Goal: Task Accomplishment & Management: Use online tool/utility

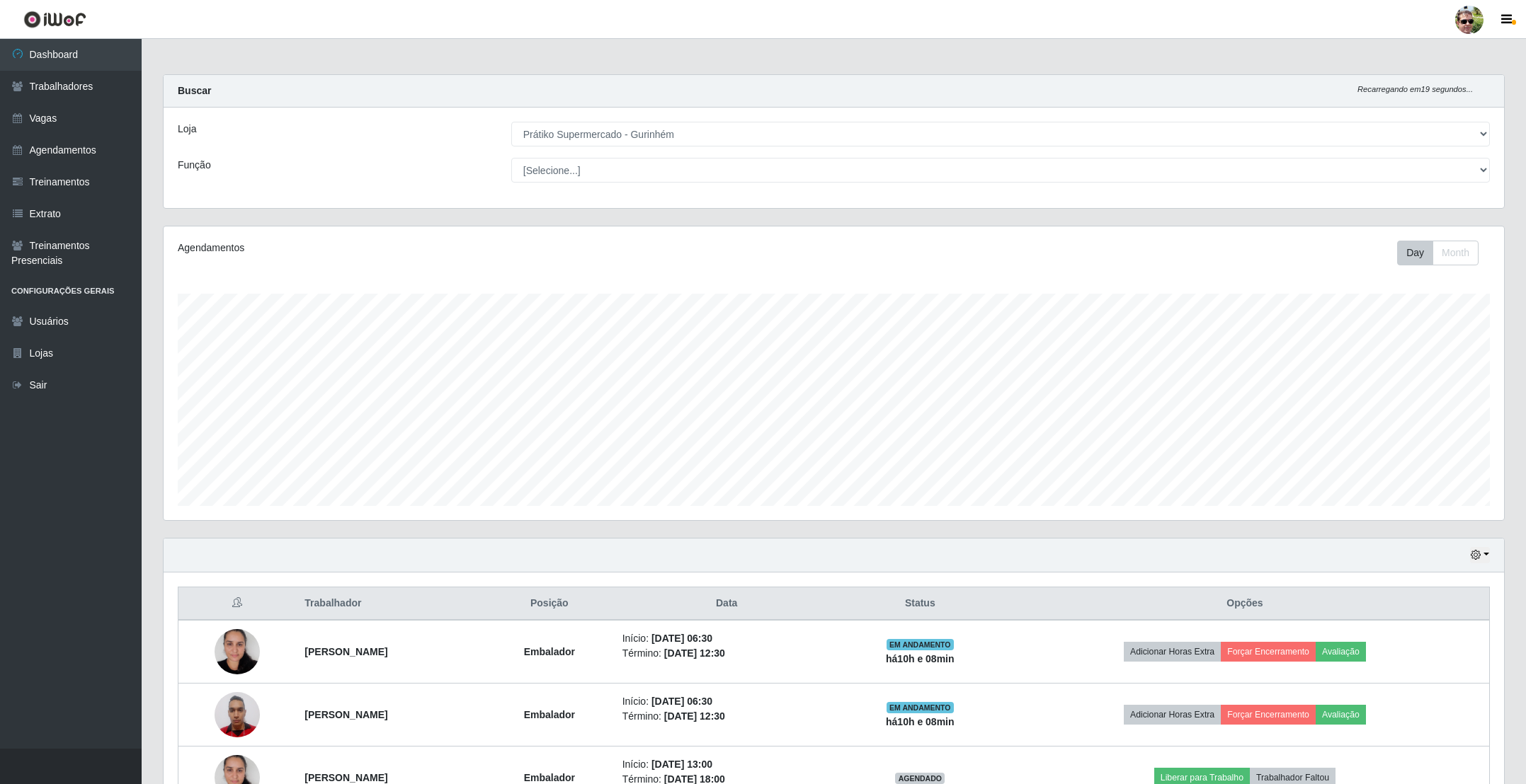
select select "176"
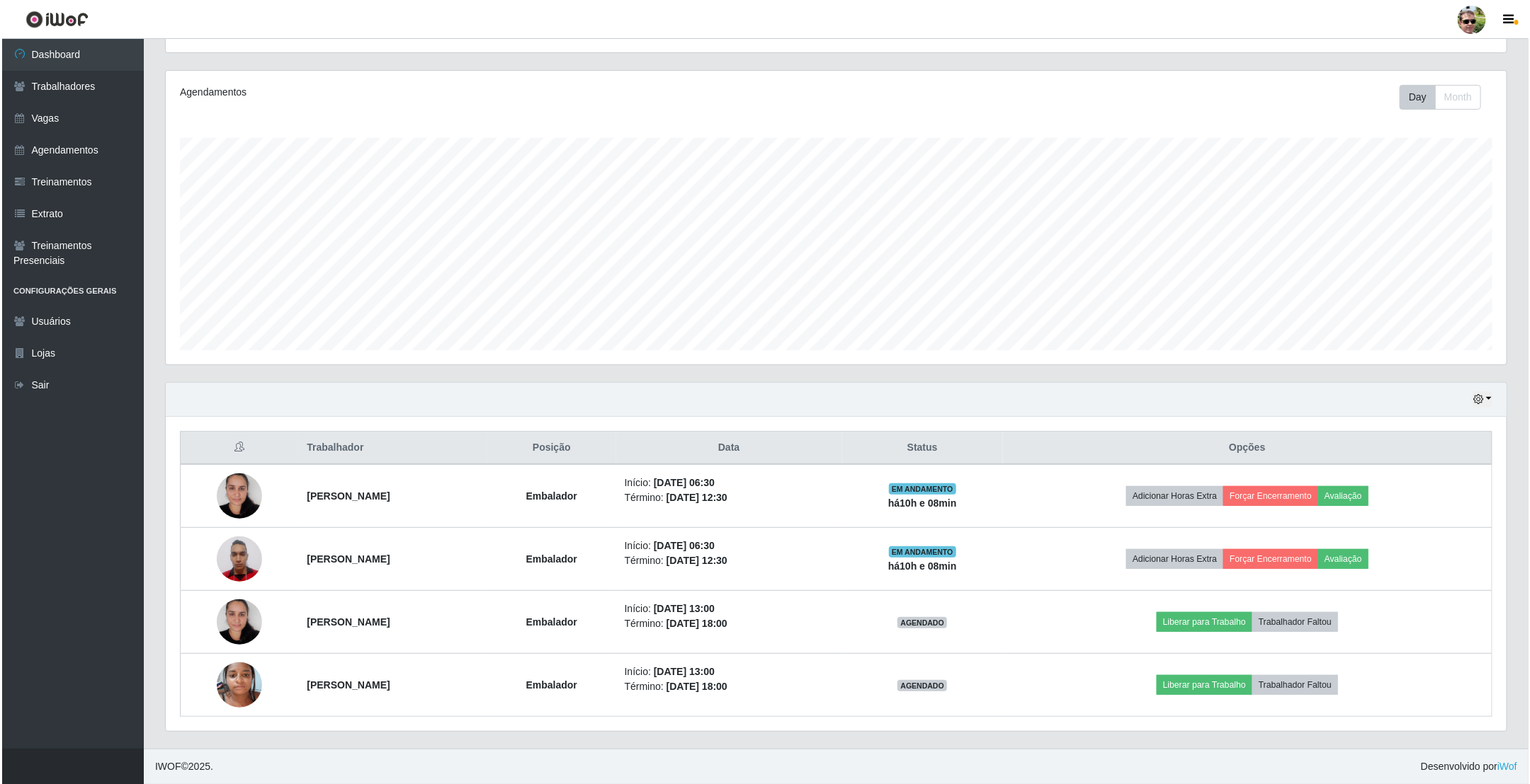
scroll to position [295, 1340]
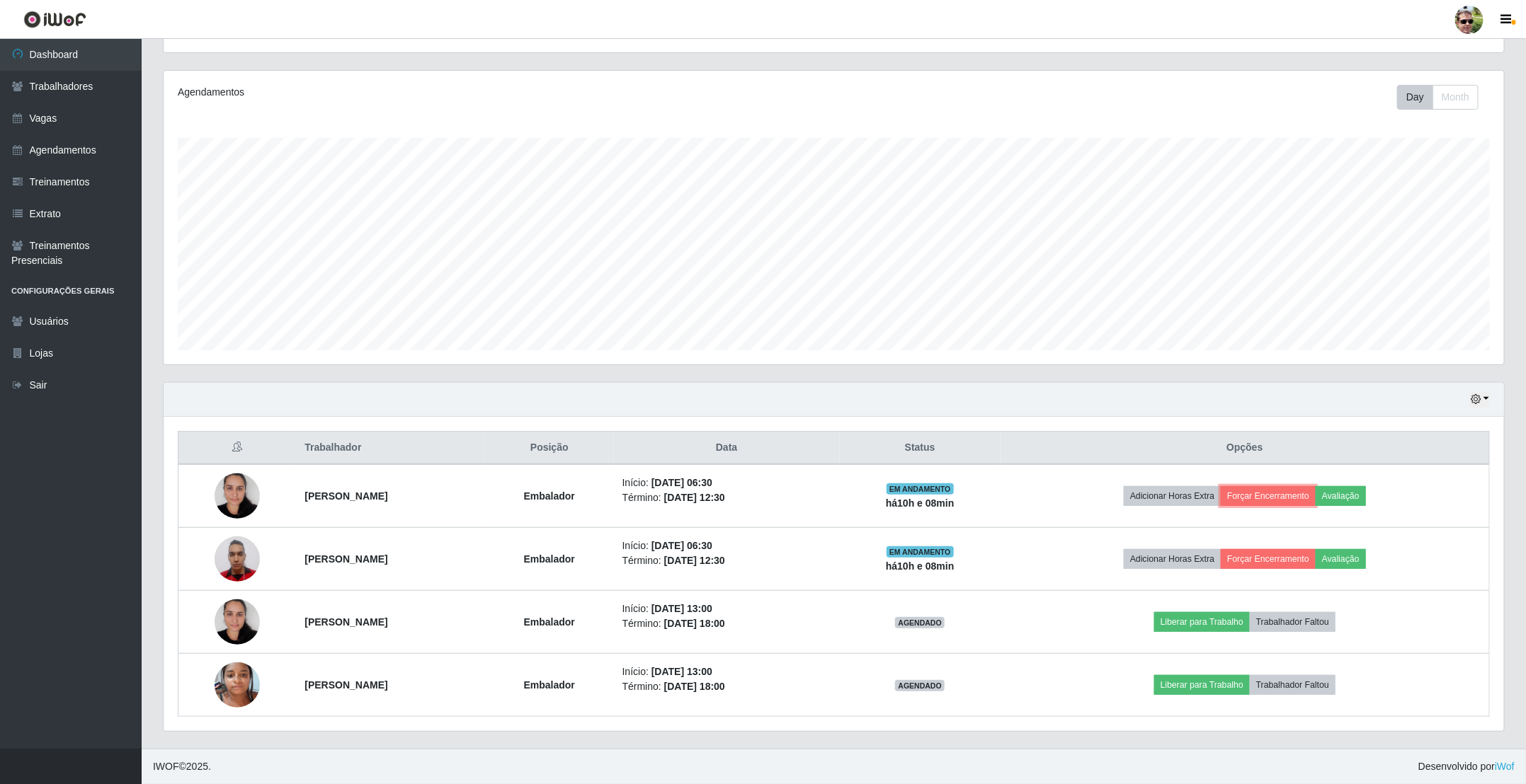
click at [1285, 493] on button "Forçar Encerramento" at bounding box center [1268, 497] width 95 height 20
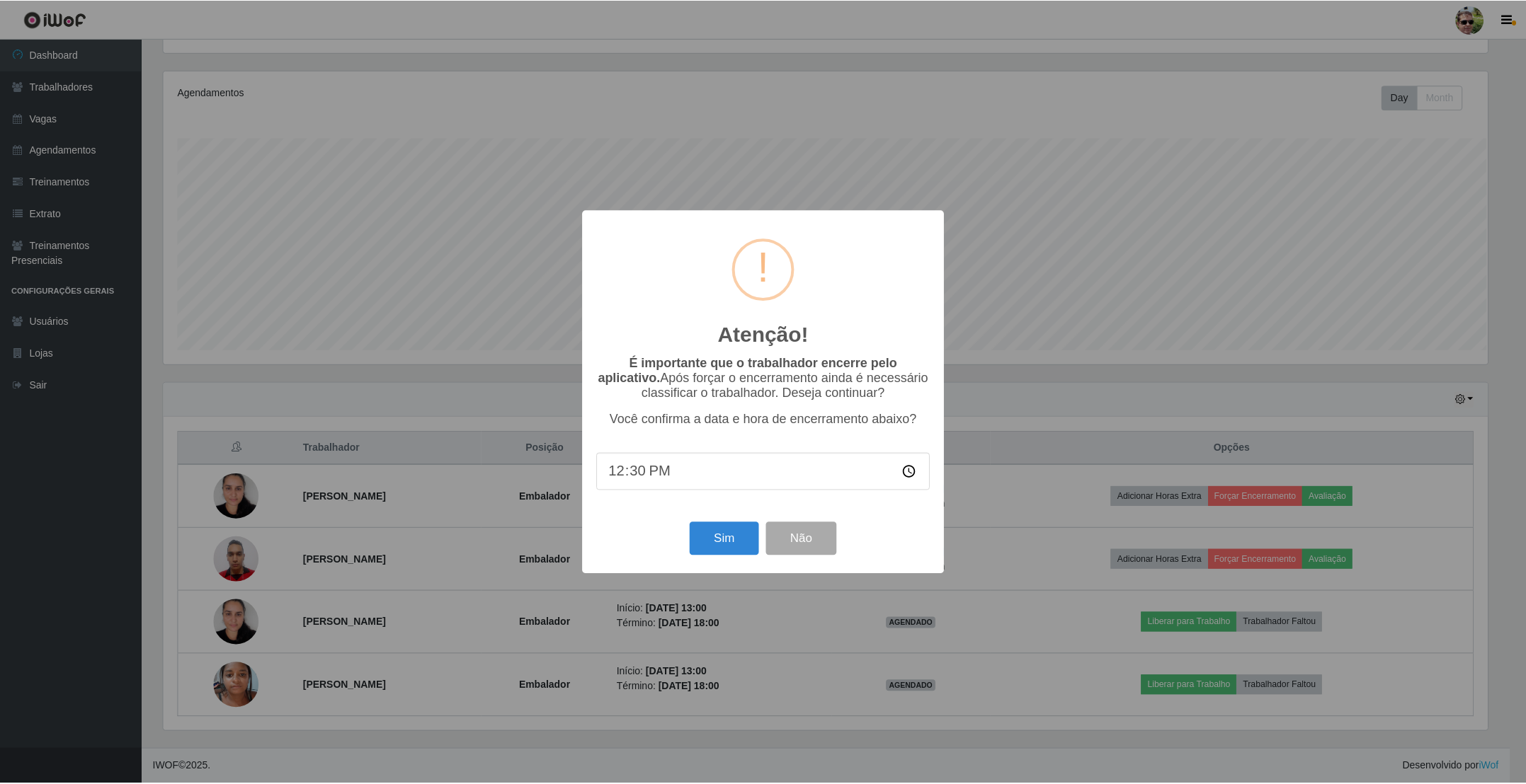
scroll to position [295, 1327]
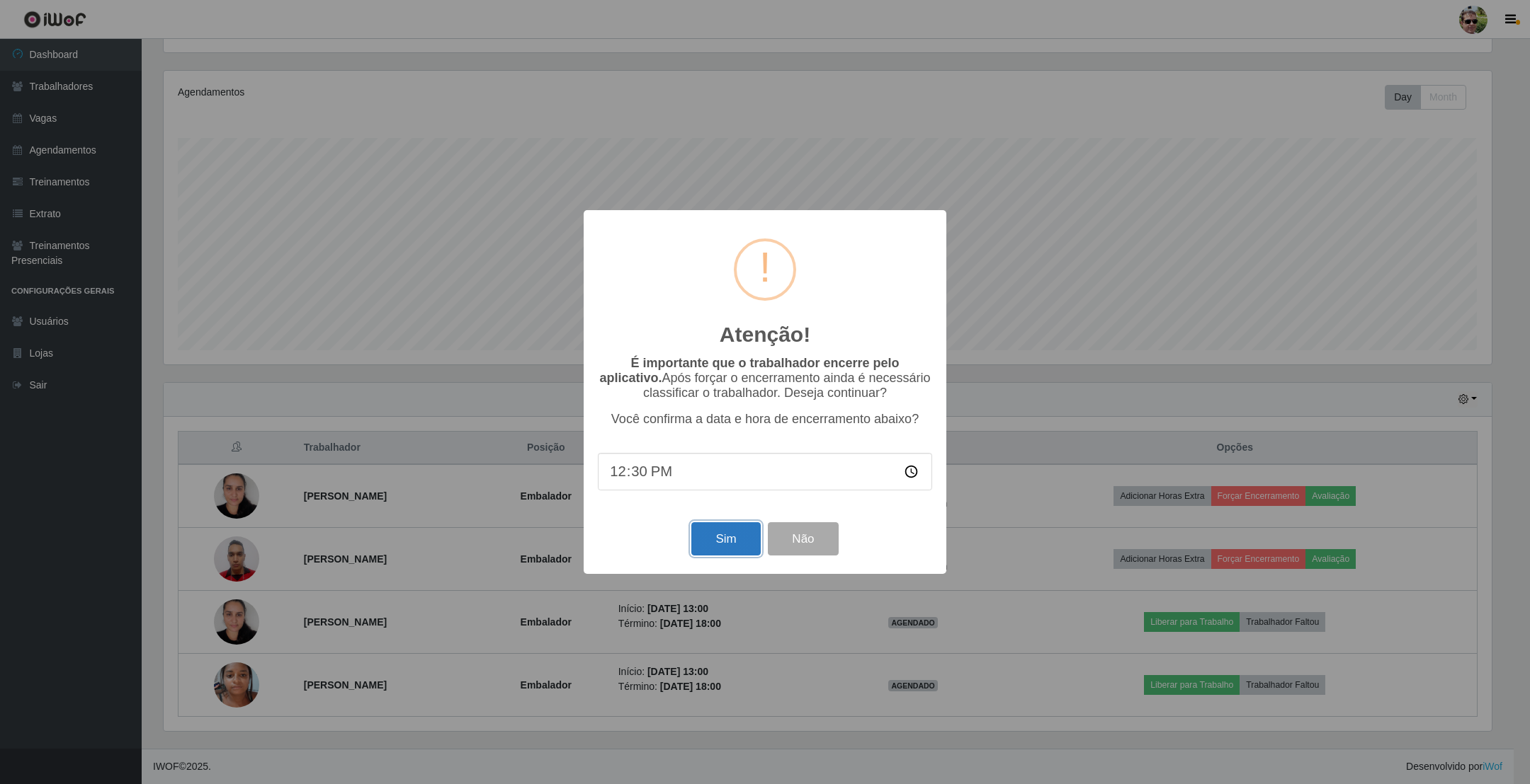
click at [732, 539] on button "Sim" at bounding box center [726, 538] width 69 height 34
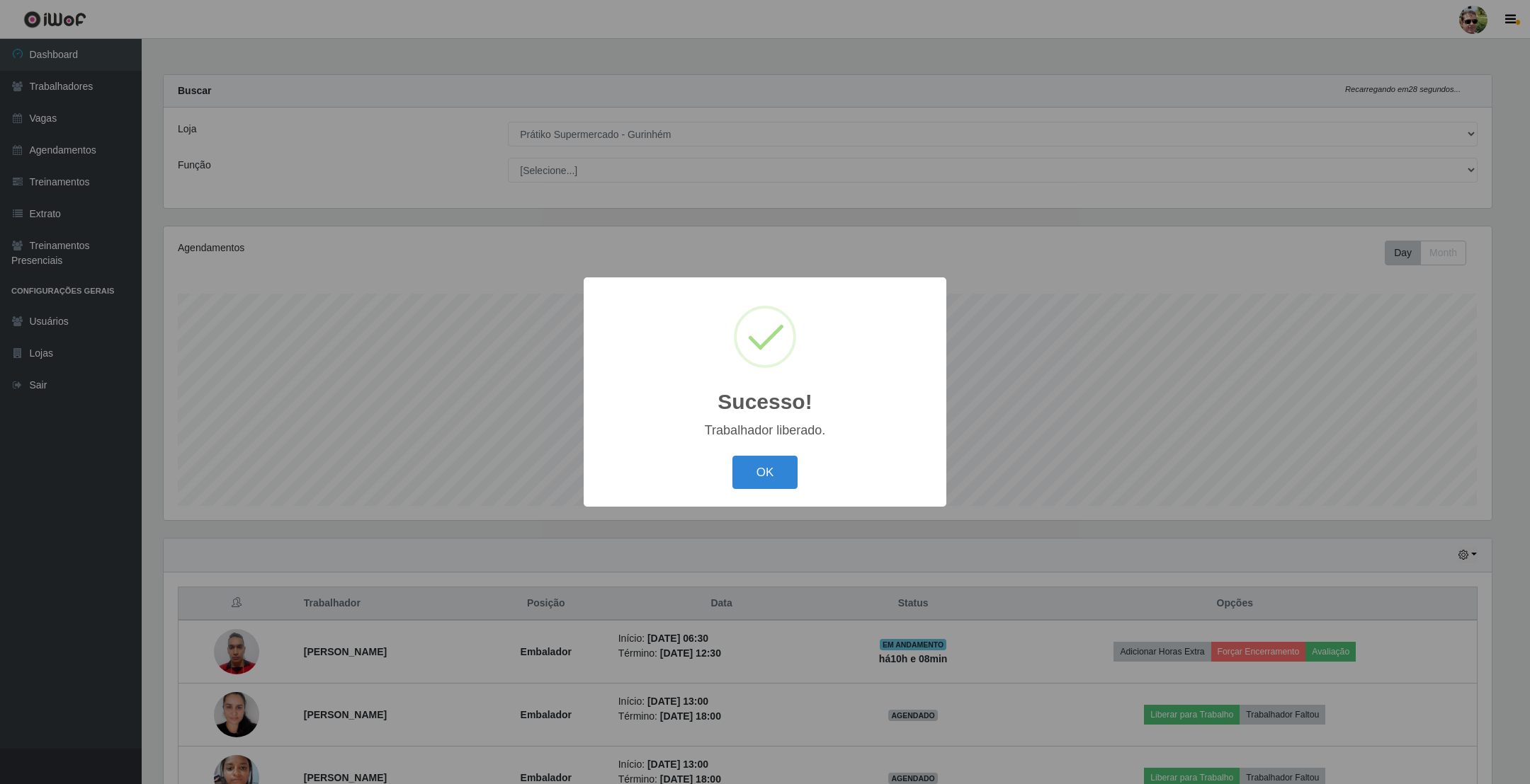
click at [732, 456] on button "OK" at bounding box center [765, 472] width 66 height 34
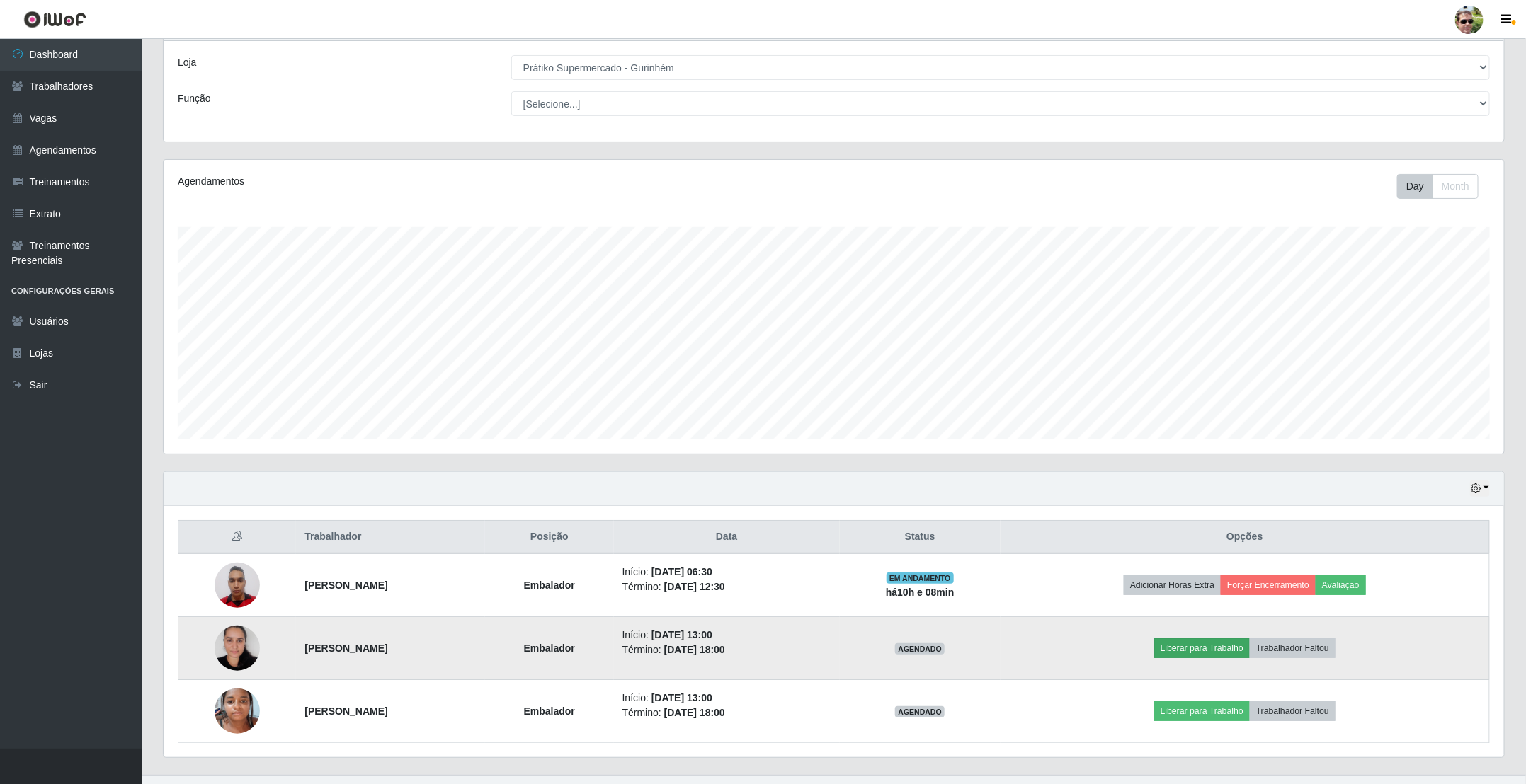
scroll to position [98, 0]
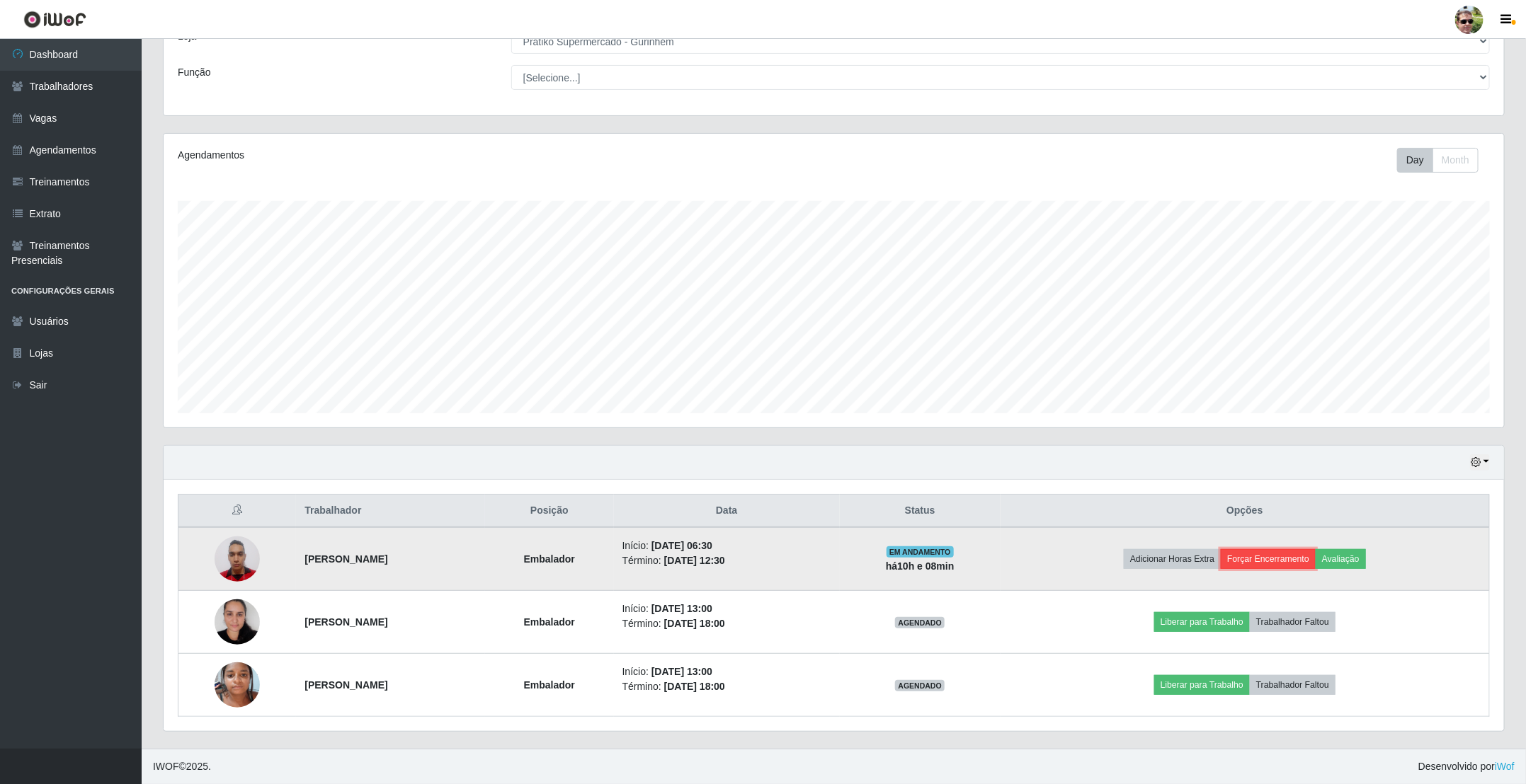
click at [1288, 557] on button "Forçar Encerramento" at bounding box center [1268, 559] width 95 height 20
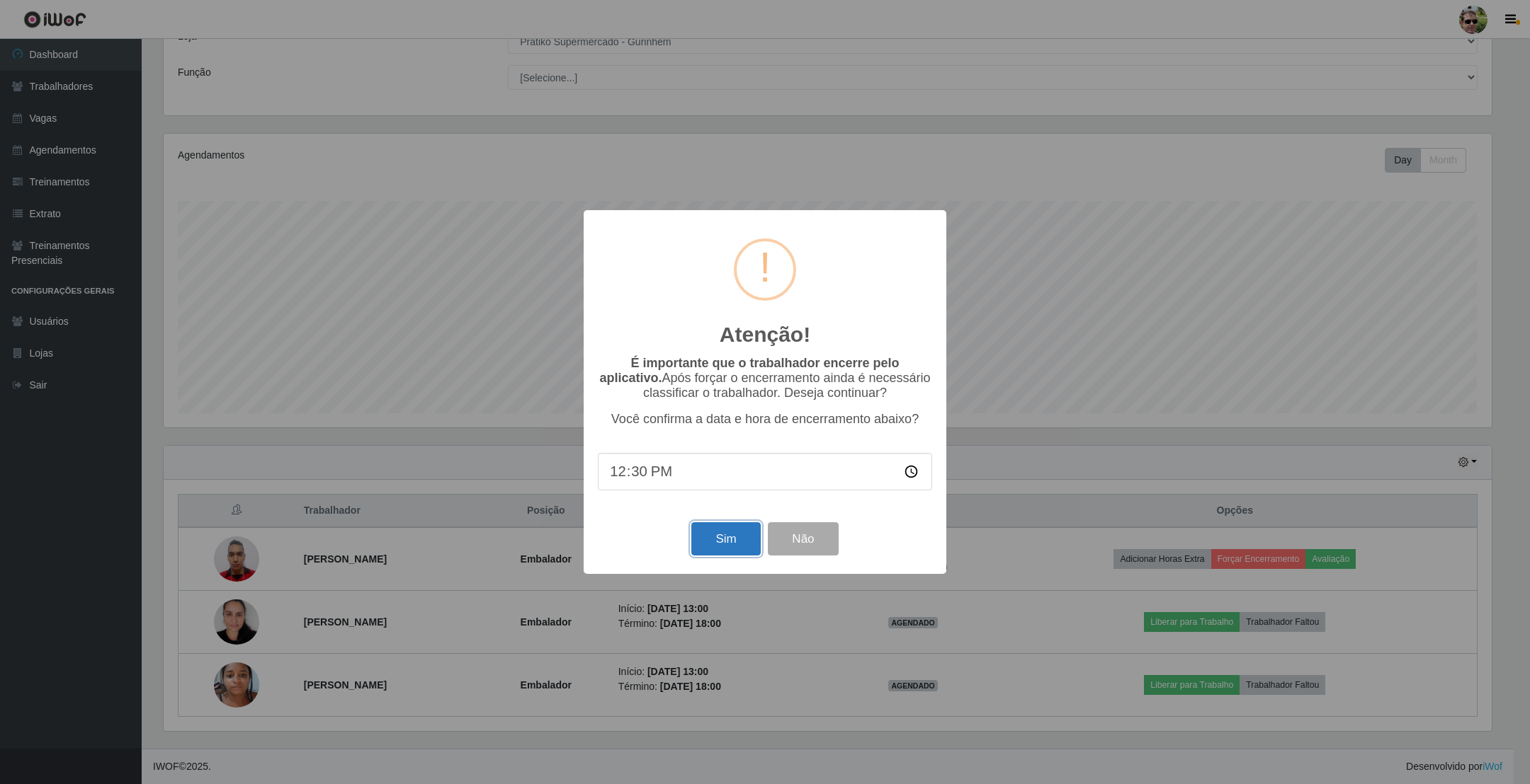
click at [708, 542] on button "Sim" at bounding box center [726, 538] width 69 height 34
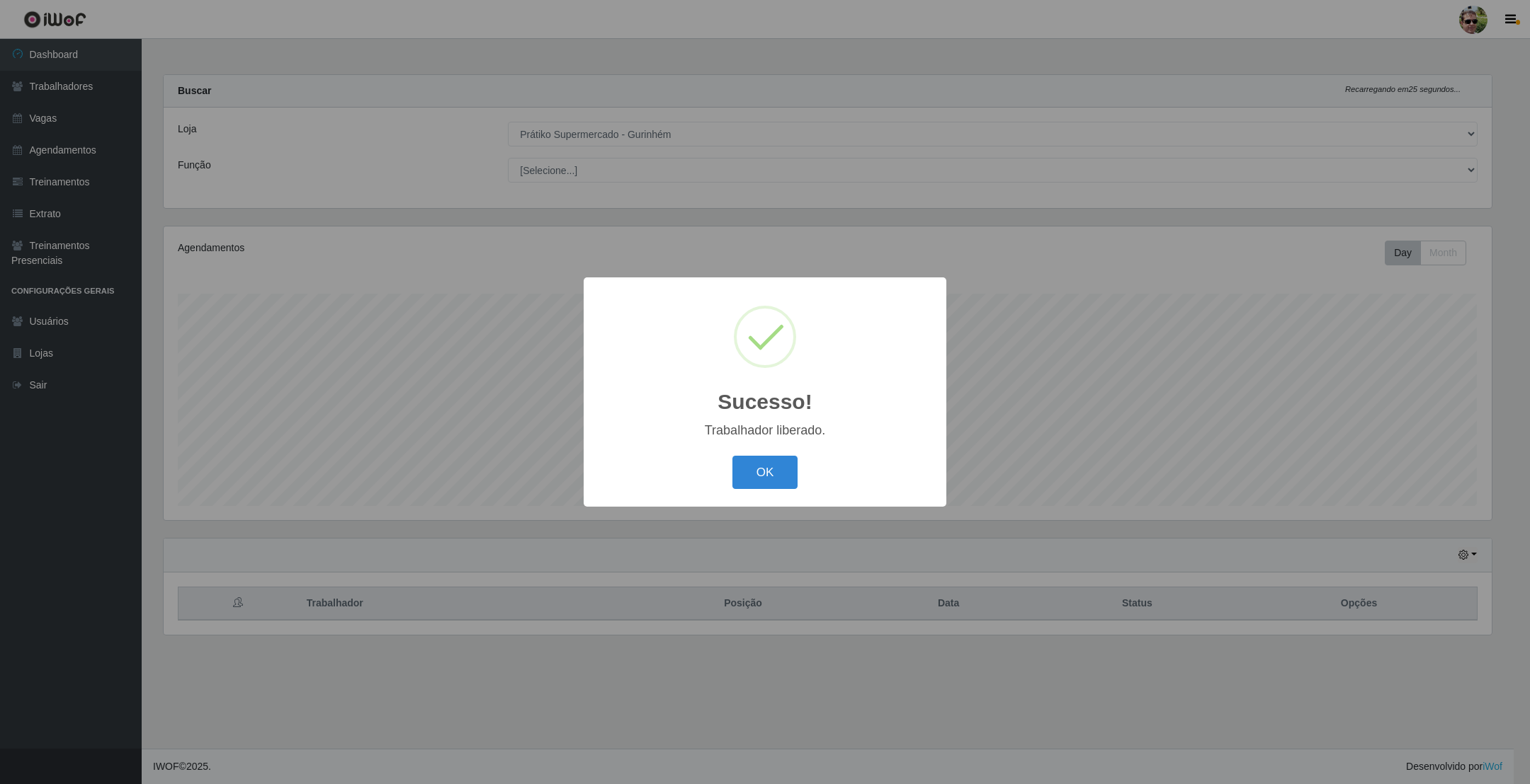
click at [732, 456] on button "OK" at bounding box center [765, 472] width 66 height 34
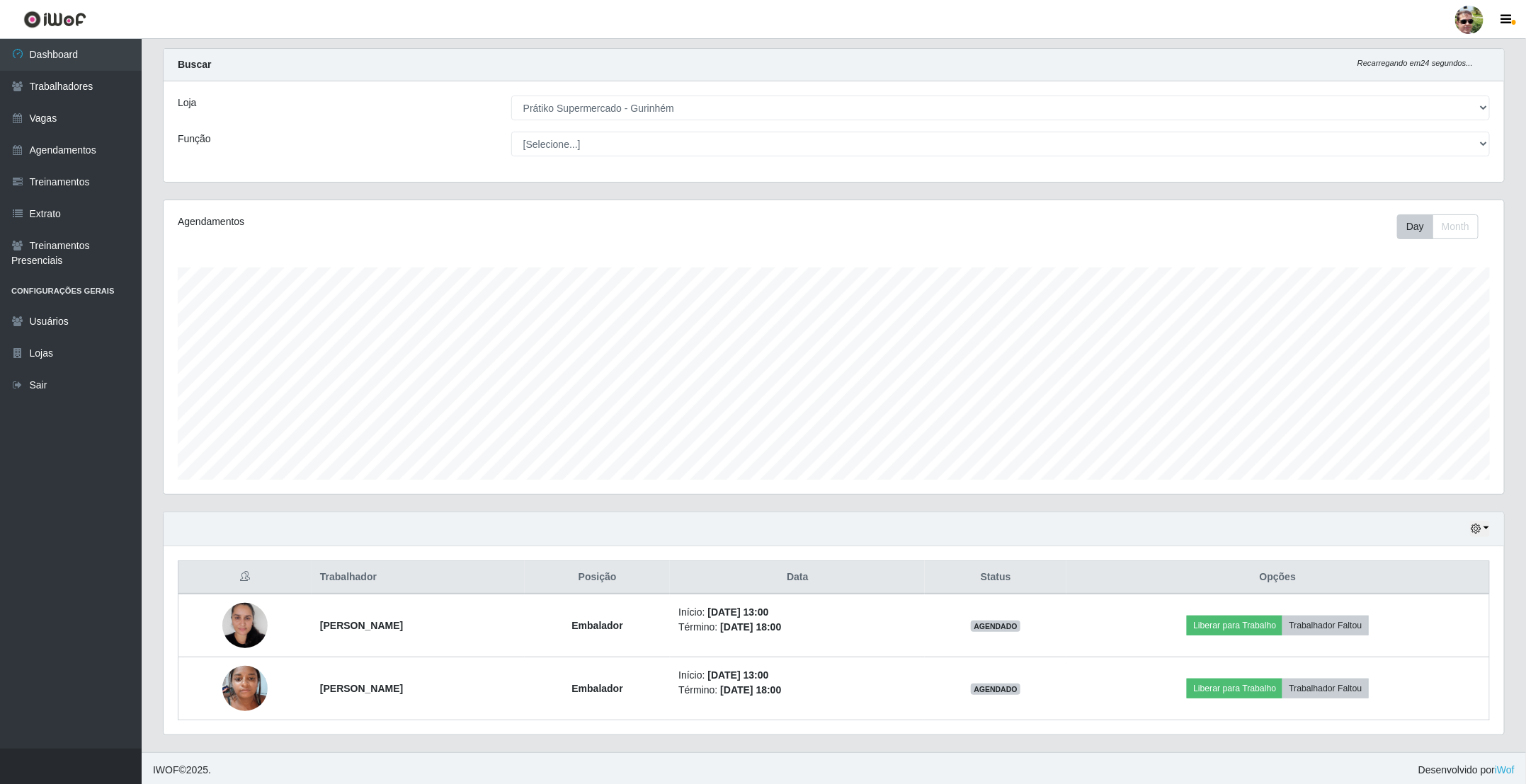
scroll to position [34, 0]
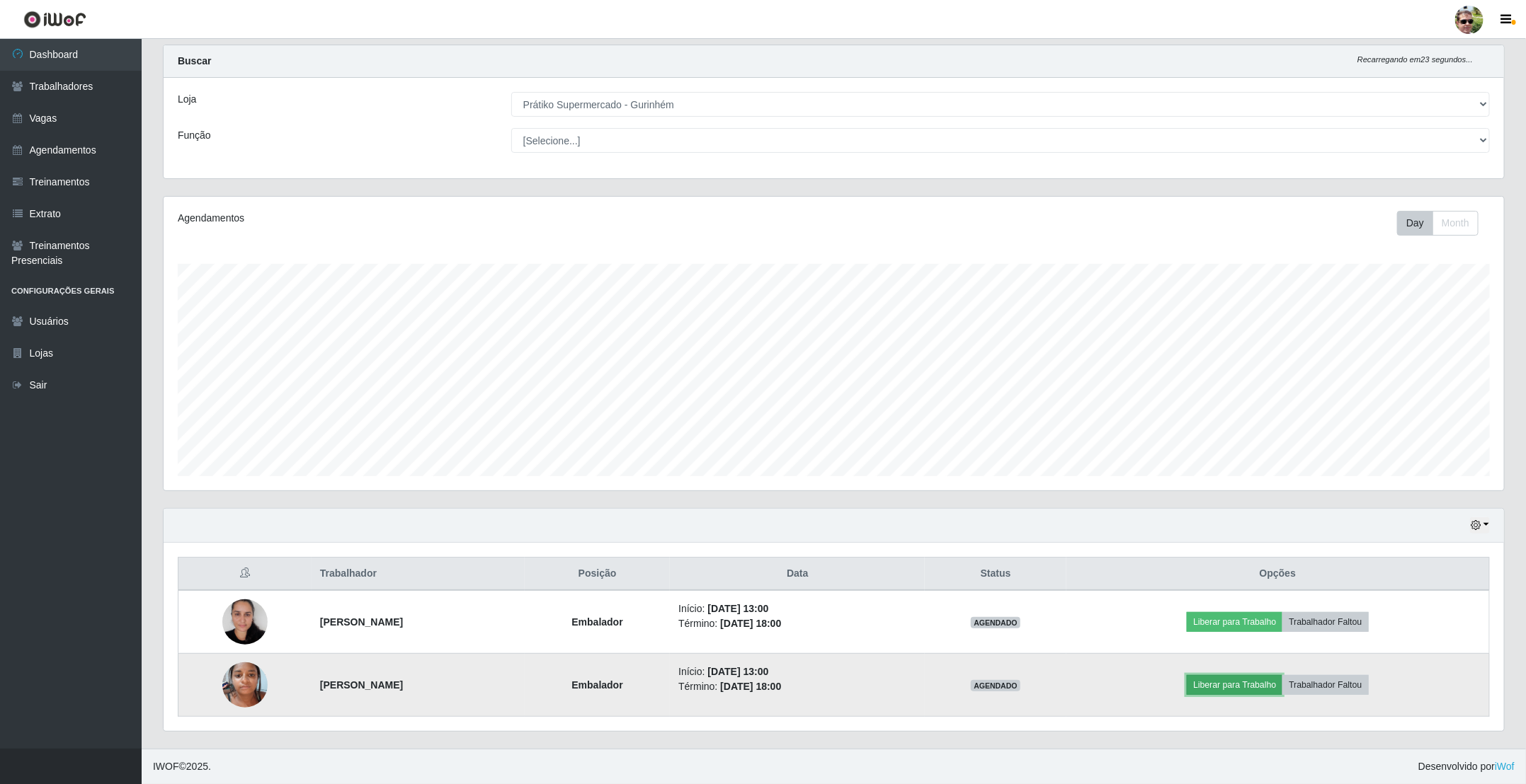
click at [1252, 688] on button "Liberar para Trabalho" at bounding box center [1234, 685] width 95 height 20
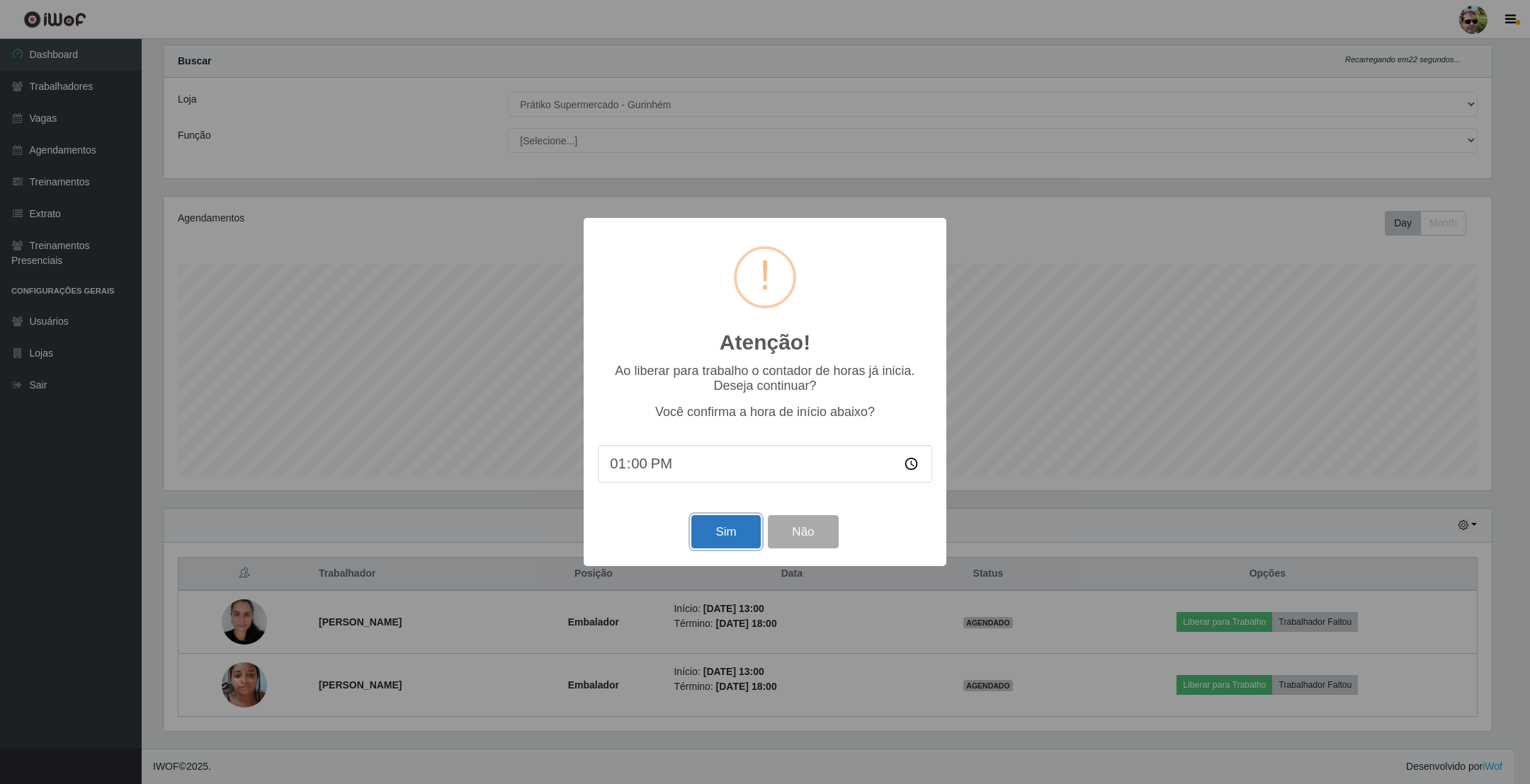
click at [708, 531] on button "Sim" at bounding box center [726, 532] width 69 height 34
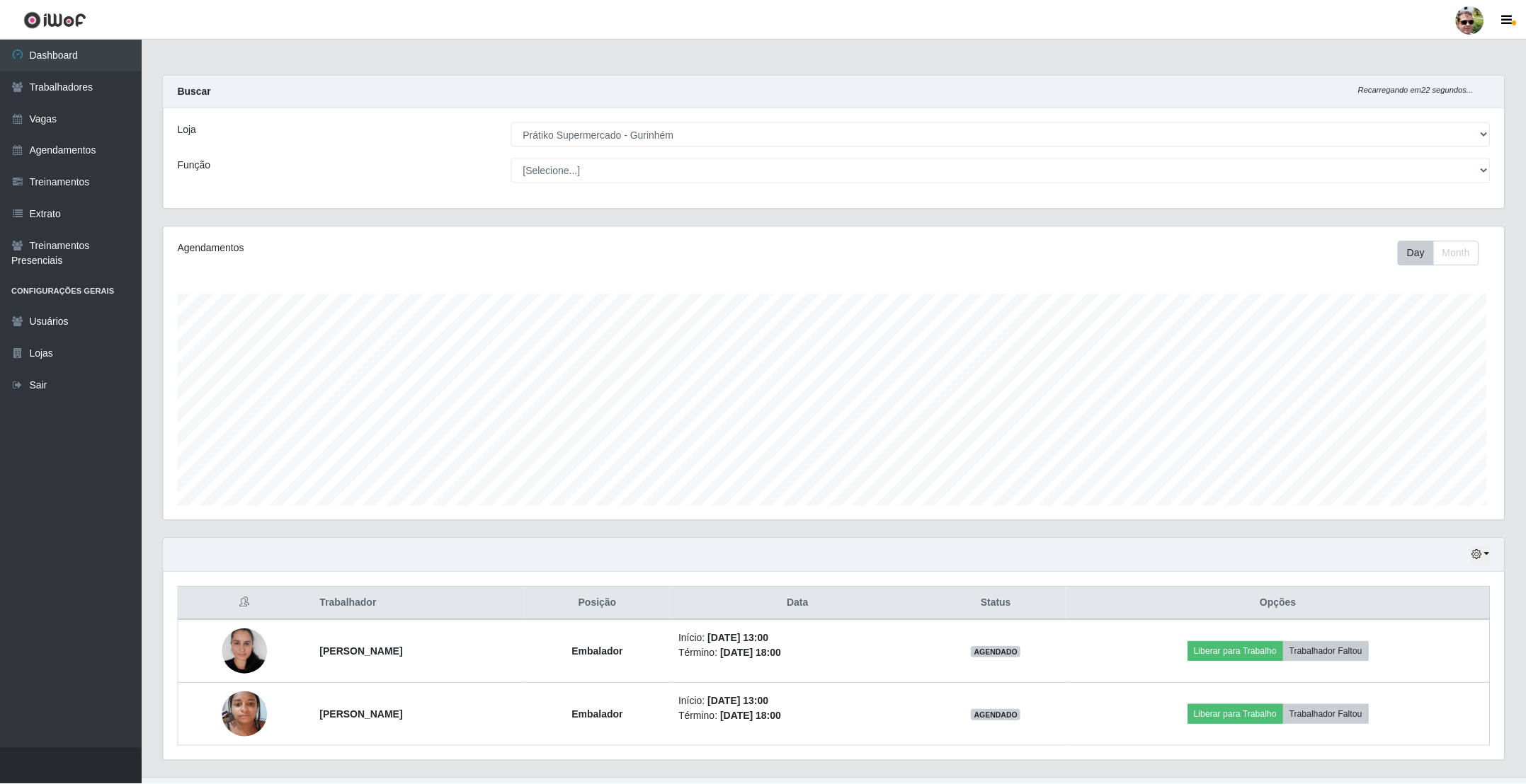
scroll to position [0, 0]
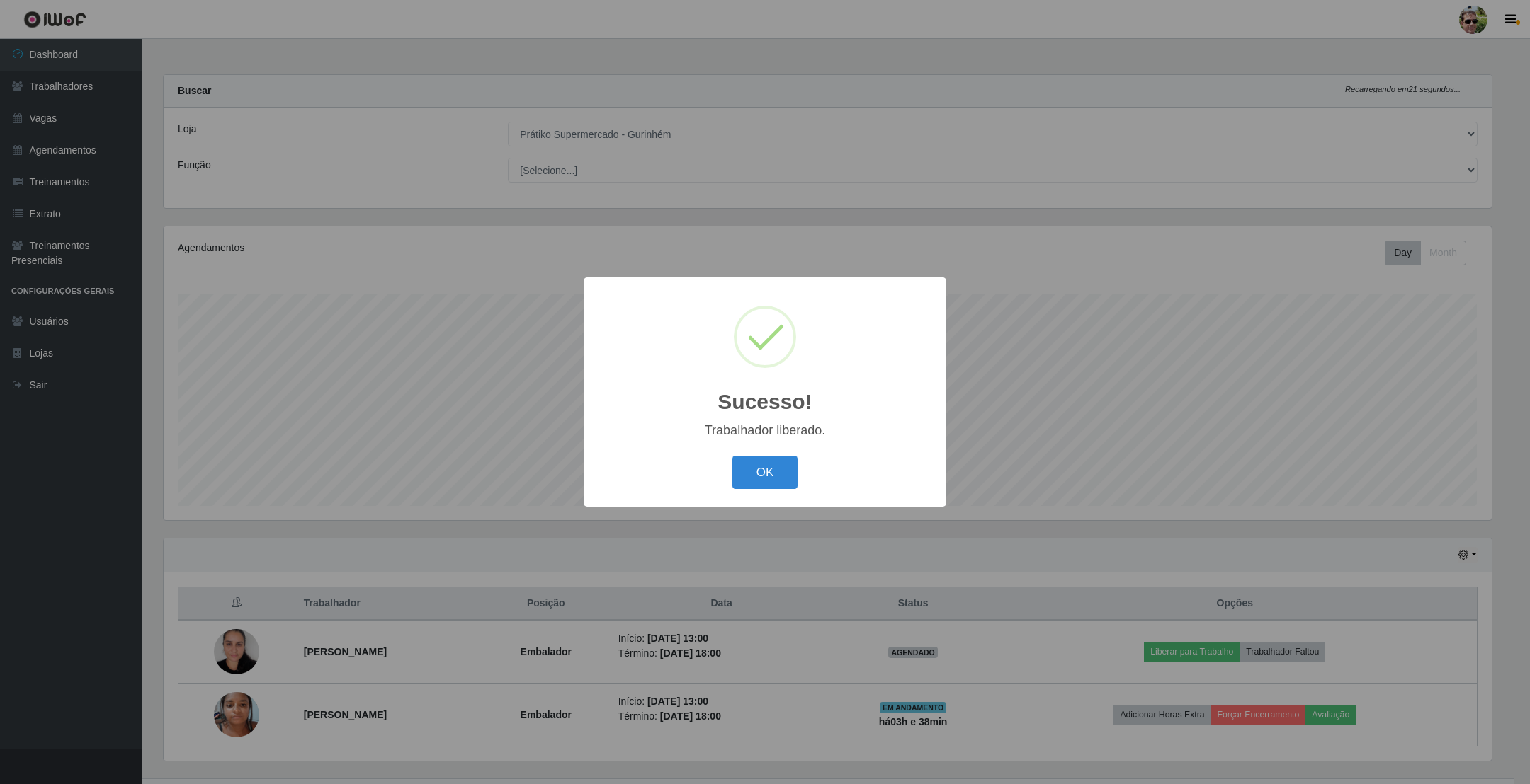
click at [732, 456] on button "OK" at bounding box center [765, 472] width 66 height 34
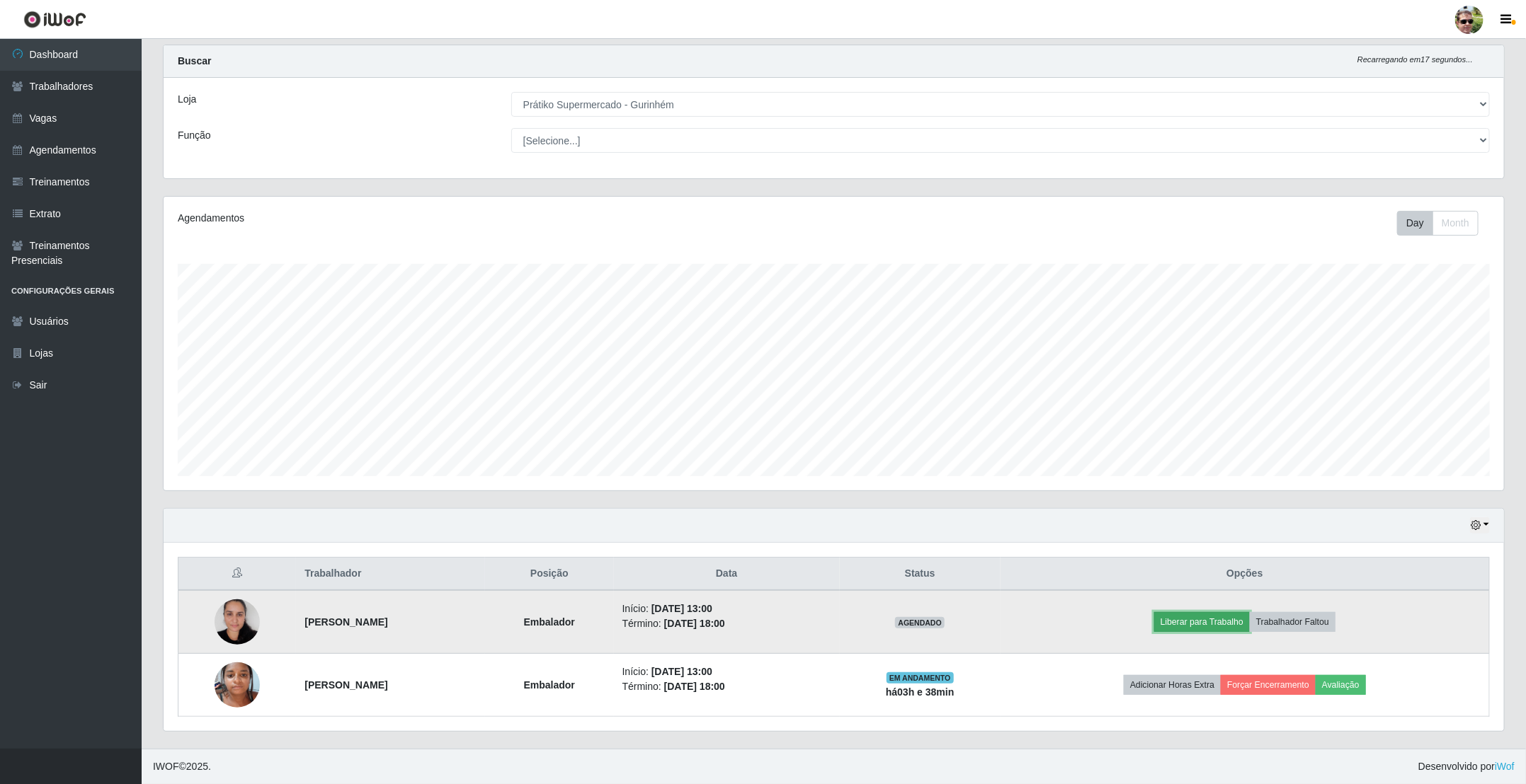
click at [1228, 616] on button "Liberar para Trabalho" at bounding box center [1201, 623] width 95 height 20
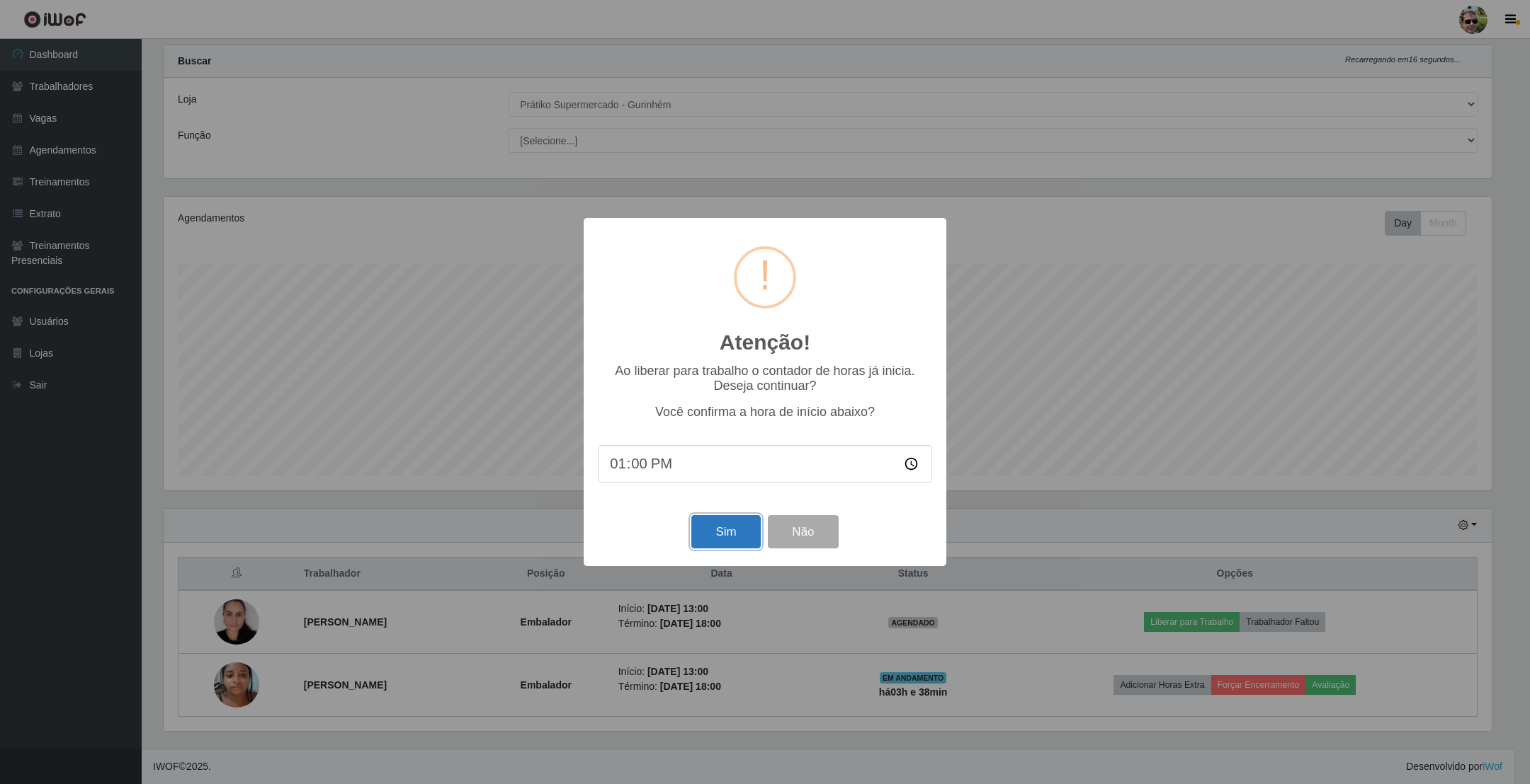
click at [726, 528] on button "Sim" at bounding box center [726, 532] width 69 height 34
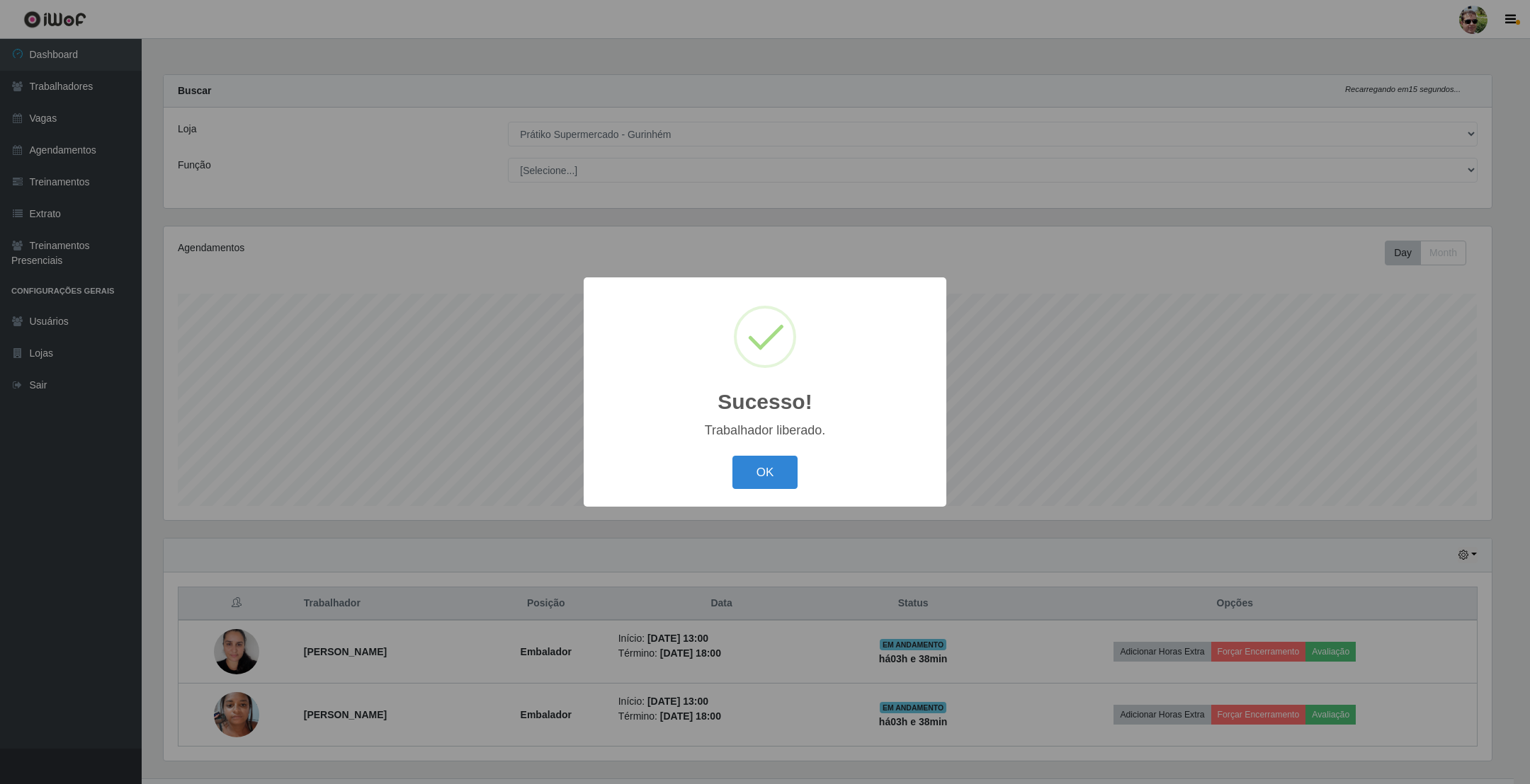
click at [732, 456] on button "OK" at bounding box center [765, 472] width 66 height 34
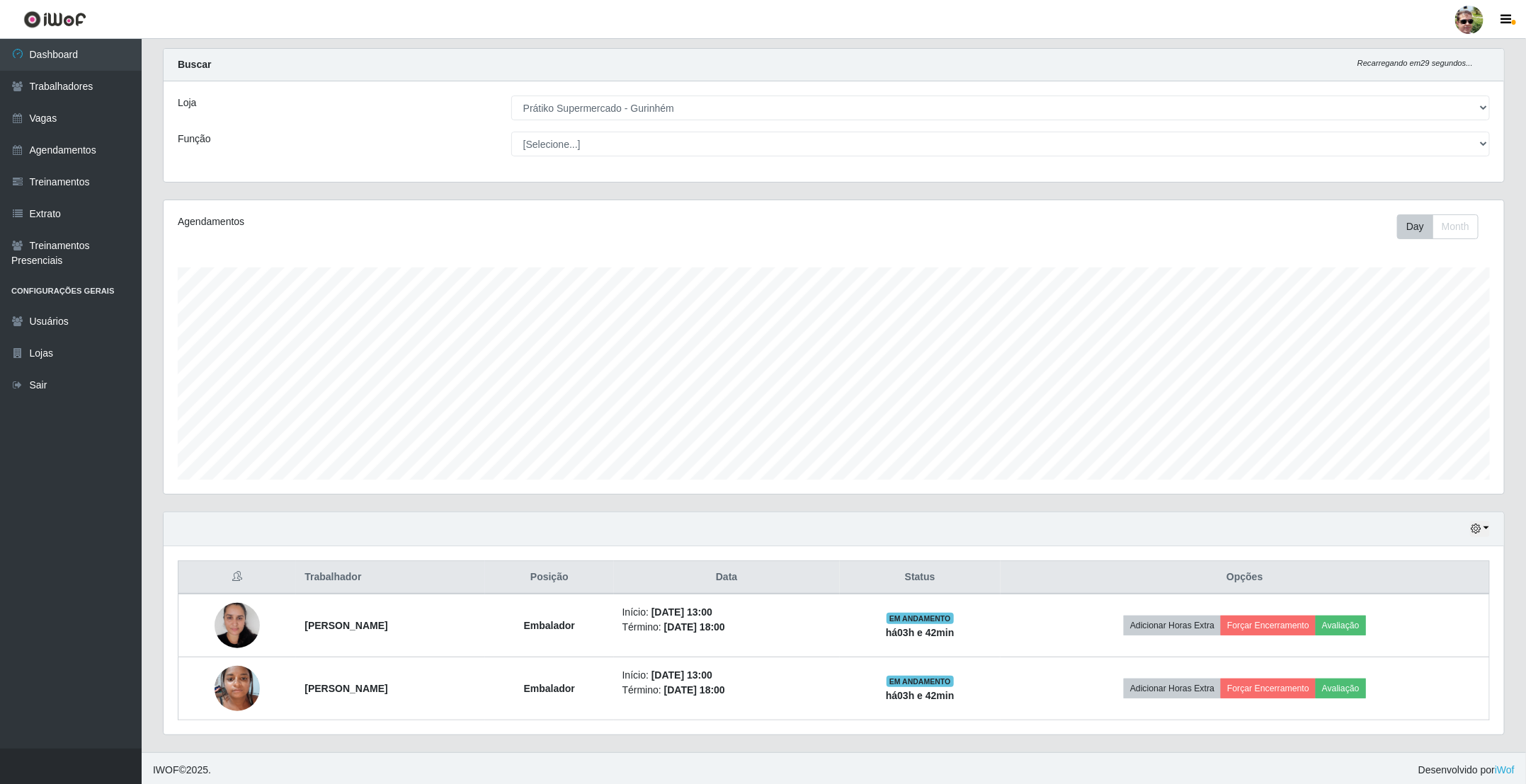
scroll to position [34, 0]
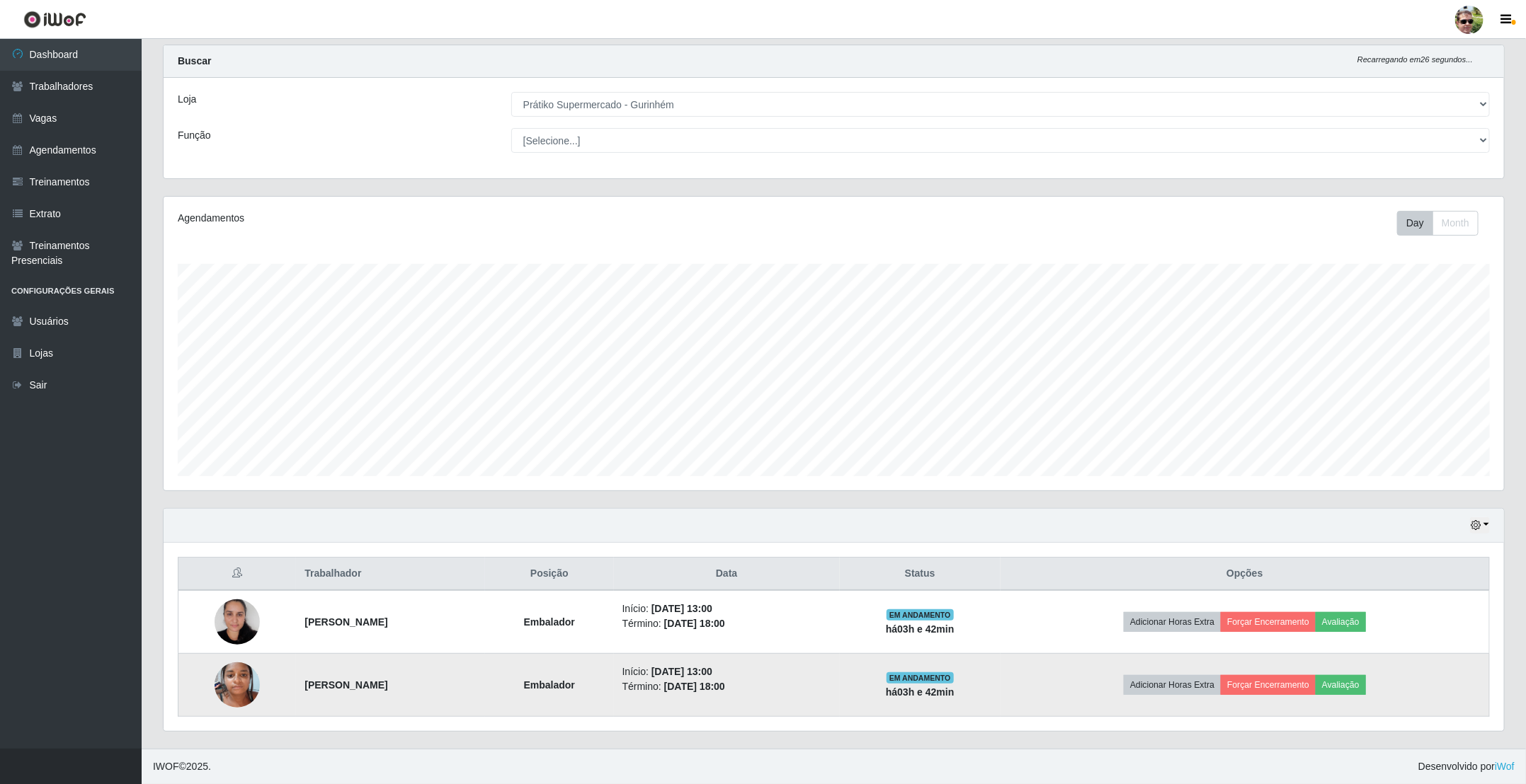
drag, startPoint x: 289, startPoint y: 619, endPoint x: 803, endPoint y: 686, distance: 518.3
click at [803, 686] on tbody "Rosimare da [PERSON_NAME] Início: [DATE] 13:00 Término: [DATE] 18:00 EM ANDAMEN…" at bounding box center [834, 653] width 1311 height 127
